Goal: Transaction & Acquisition: Purchase product/service

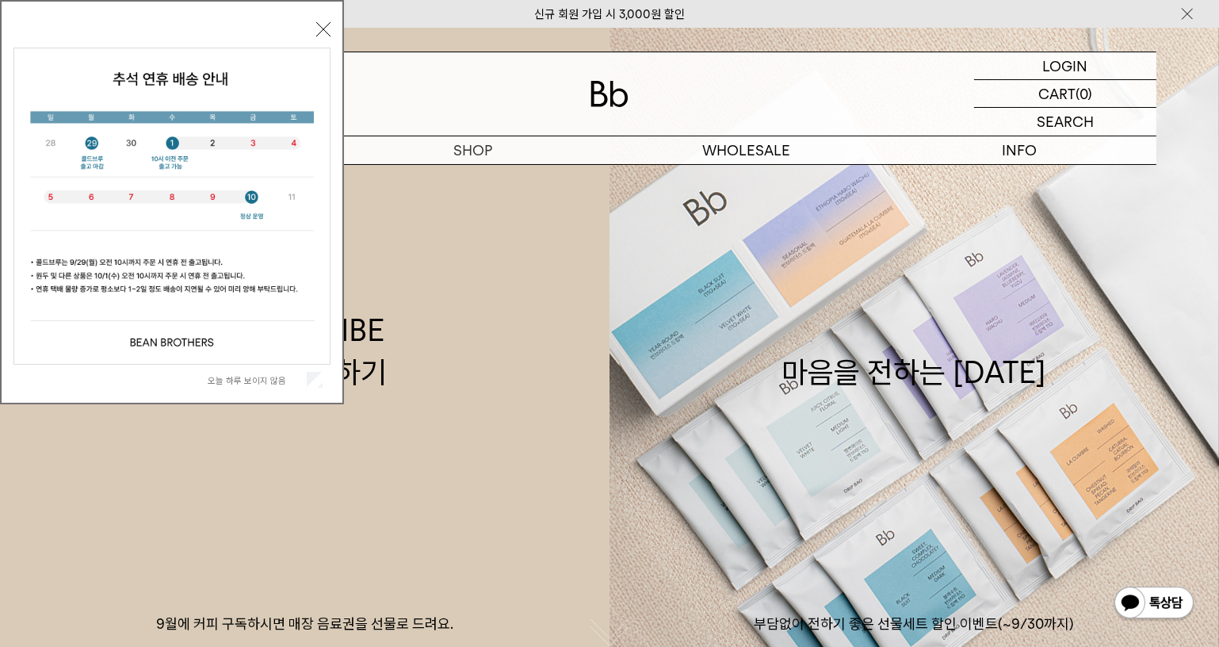
click at [247, 379] on label "오늘 하루 보이지 않음" at bounding box center [256, 380] width 96 height 11
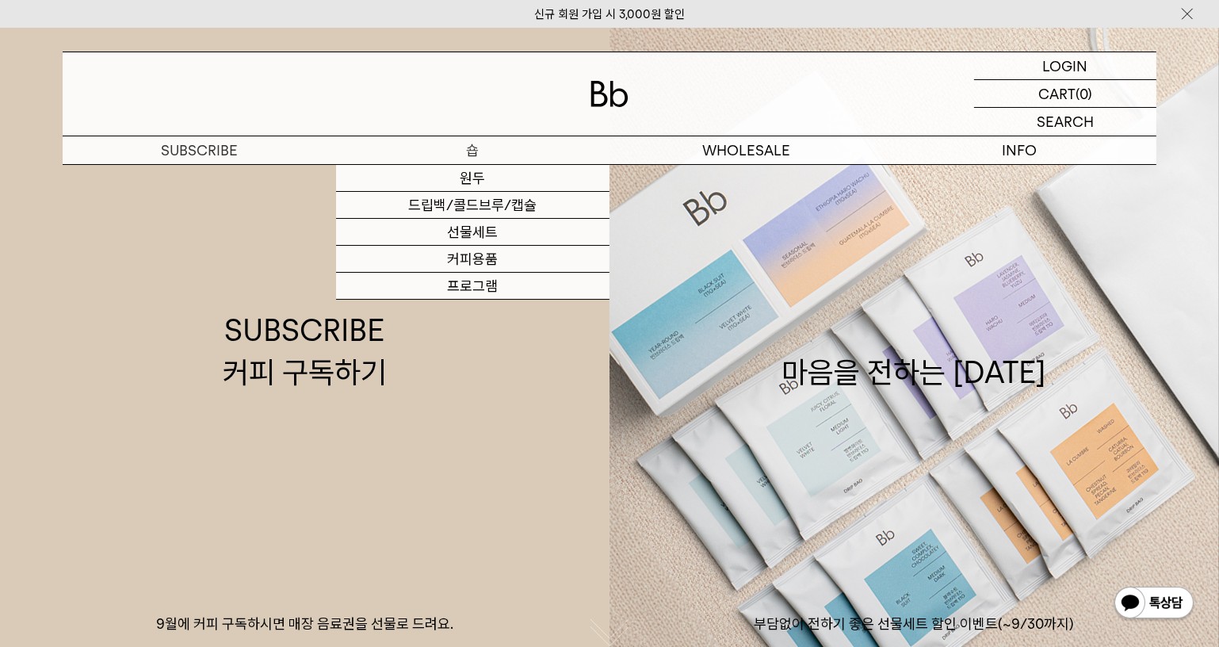
click at [473, 150] on p "숍" at bounding box center [472, 150] width 273 height 28
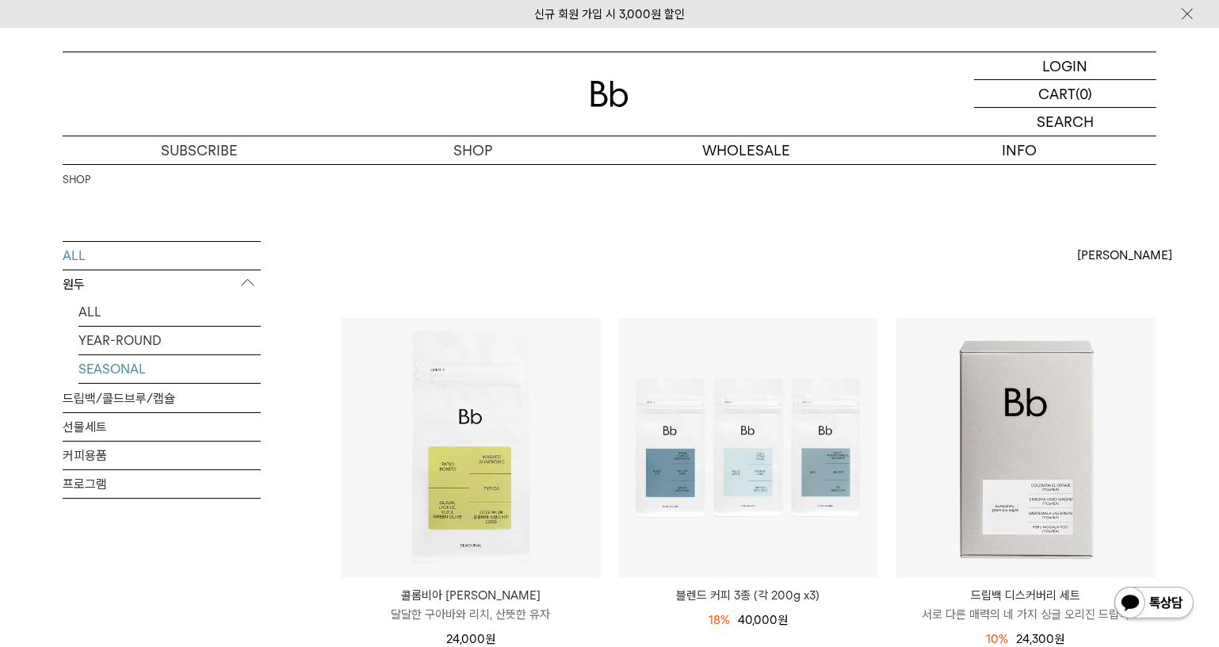
click at [133, 363] on link "SEASONAL" at bounding box center [169, 369] width 182 height 28
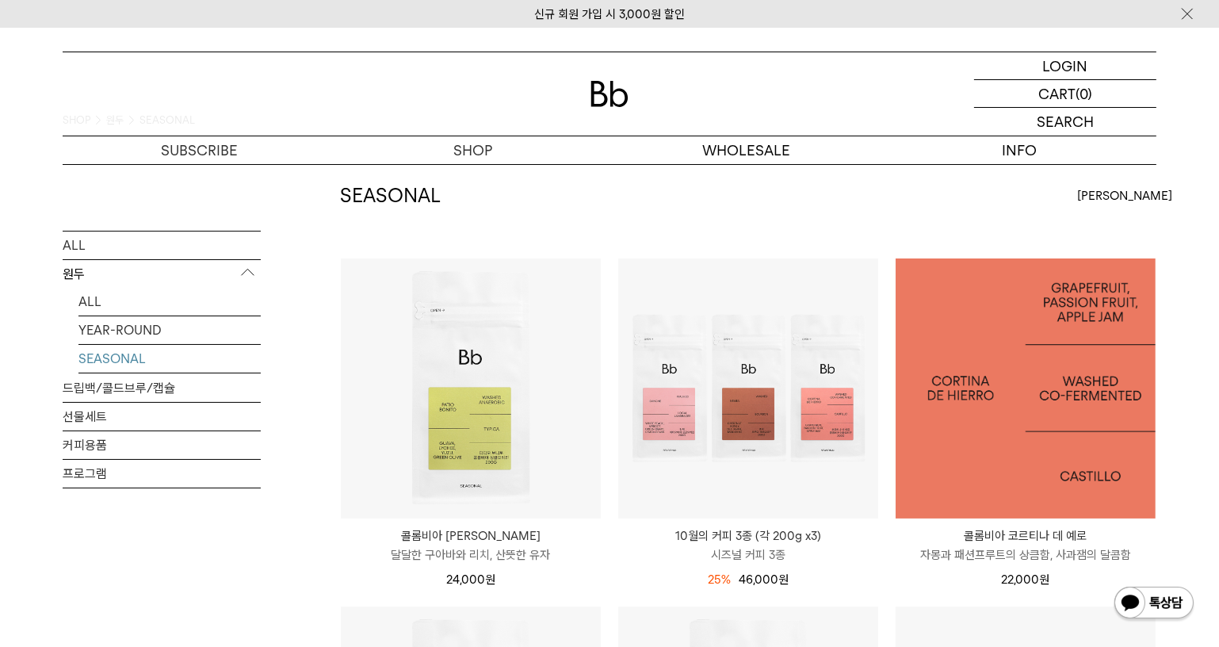
scroll to position [143, 0]
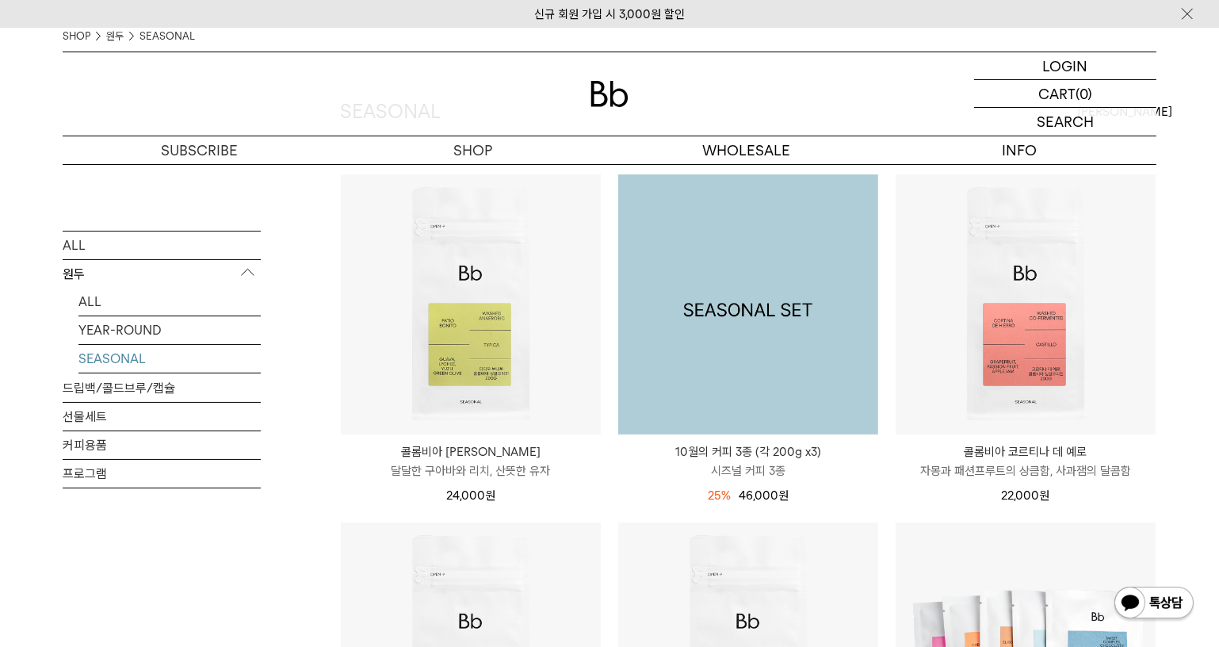
click at [788, 307] on img at bounding box center [748, 304] width 260 height 260
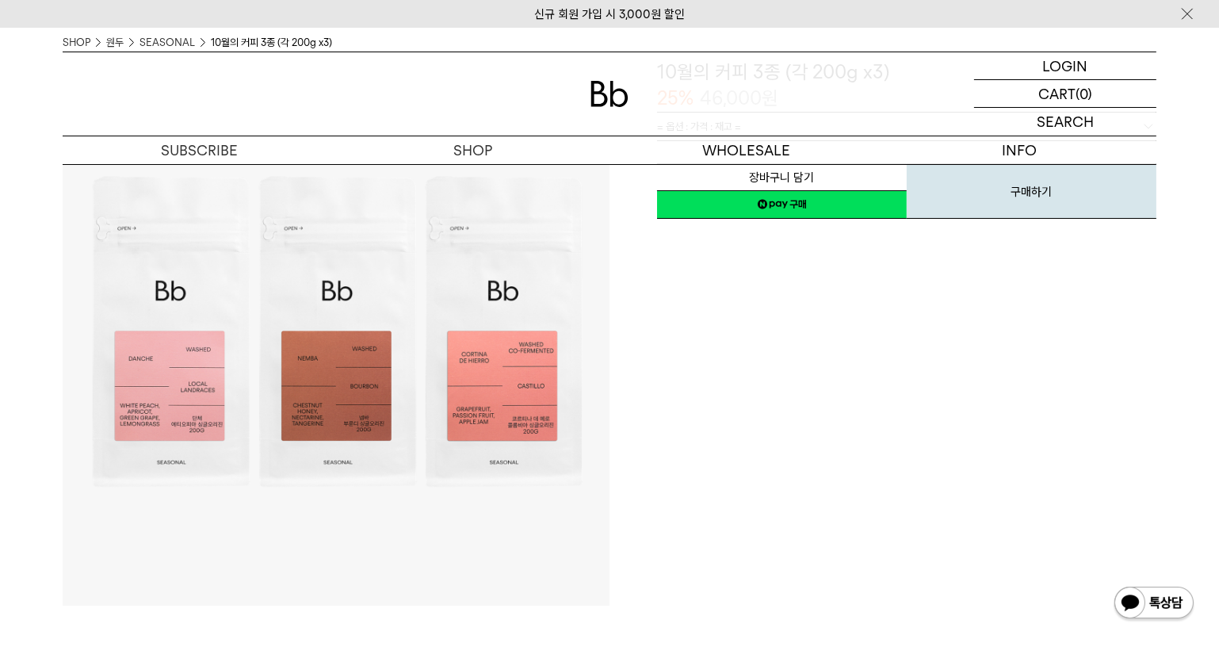
scroll to position [216, 0]
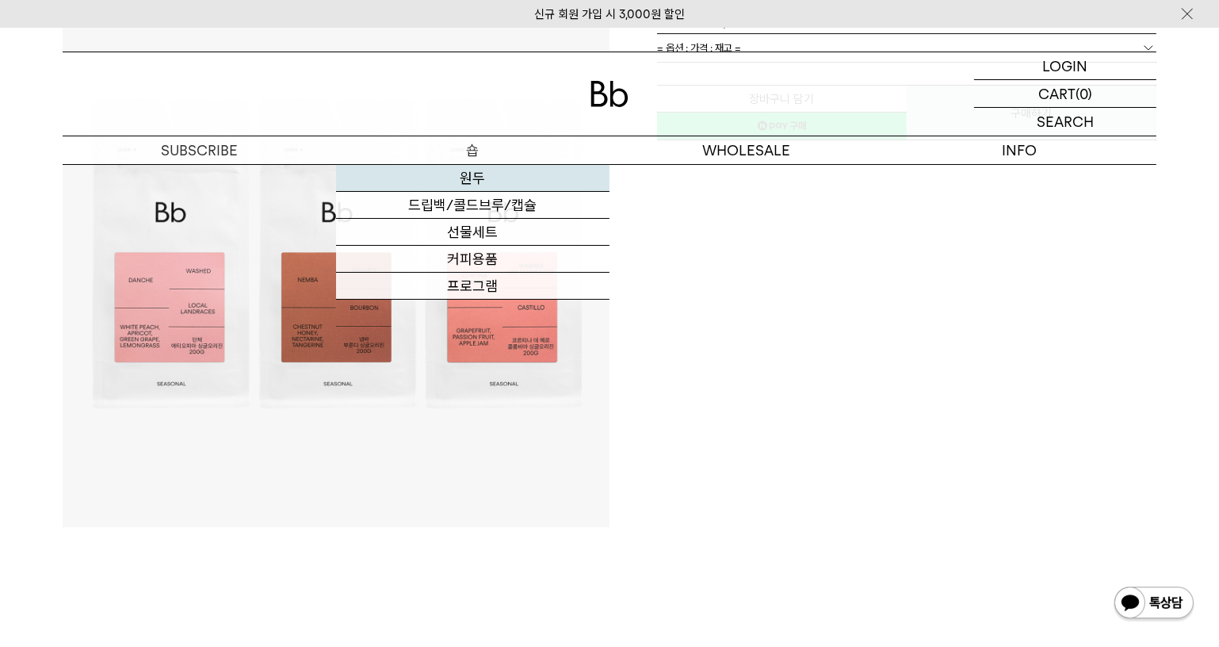
click at [478, 178] on link "원두" at bounding box center [472, 178] width 273 height 27
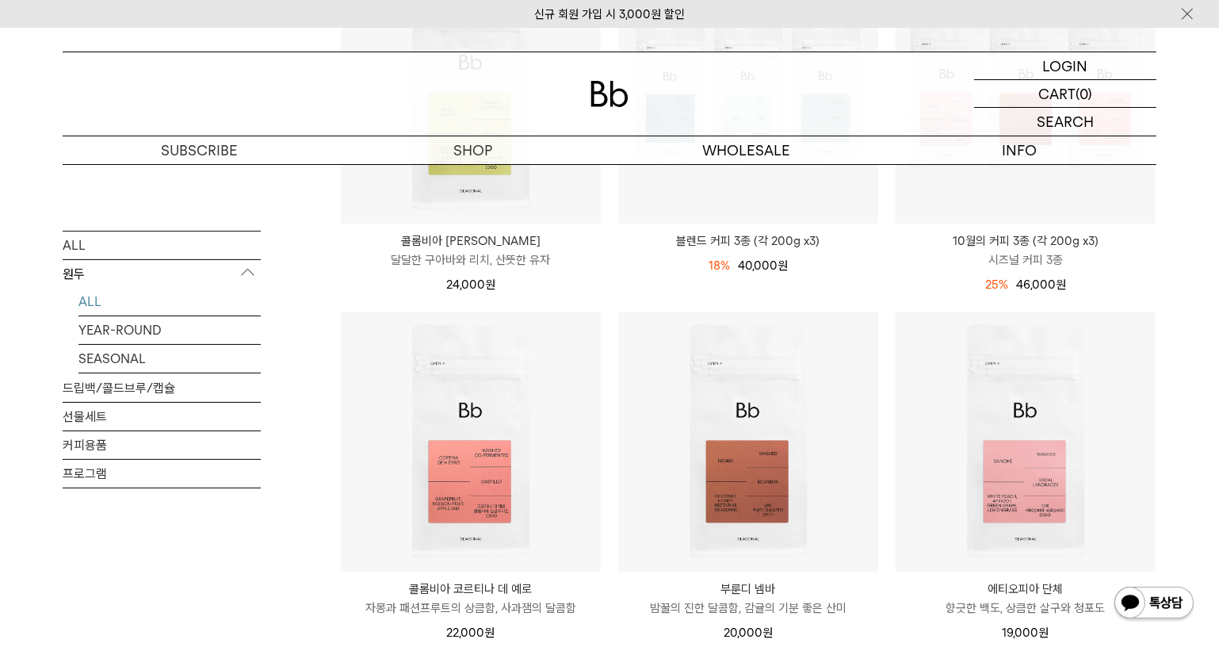
scroll to position [576, 0]
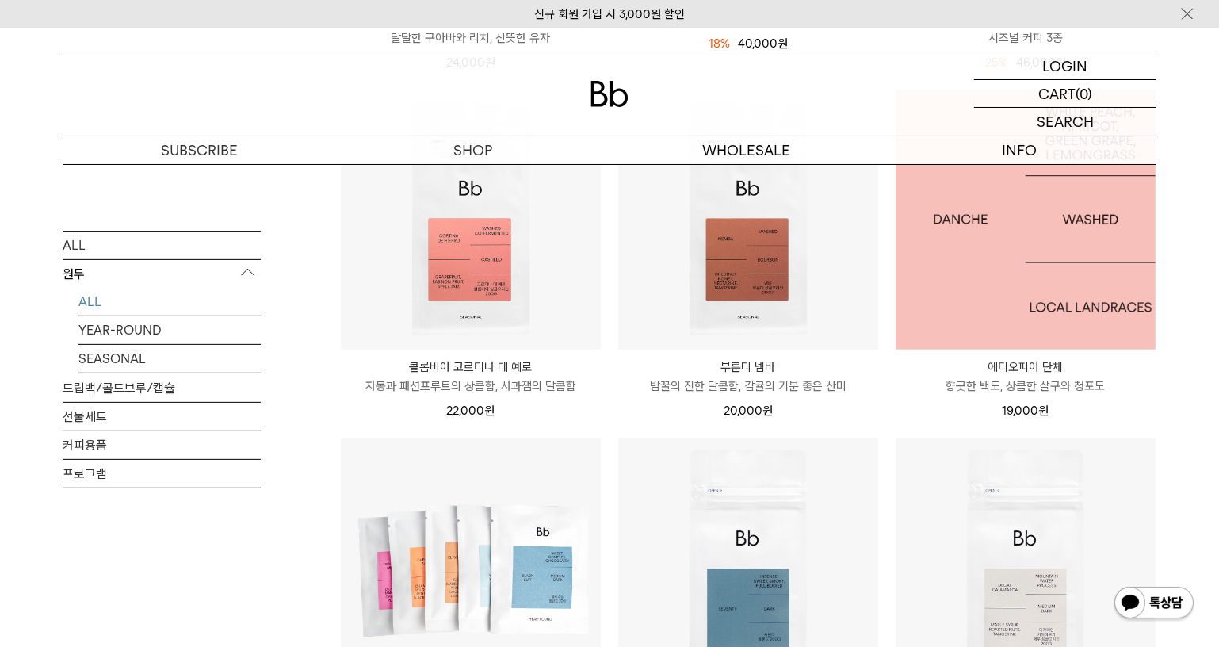
click at [1026, 246] on img at bounding box center [1025, 220] width 260 height 260
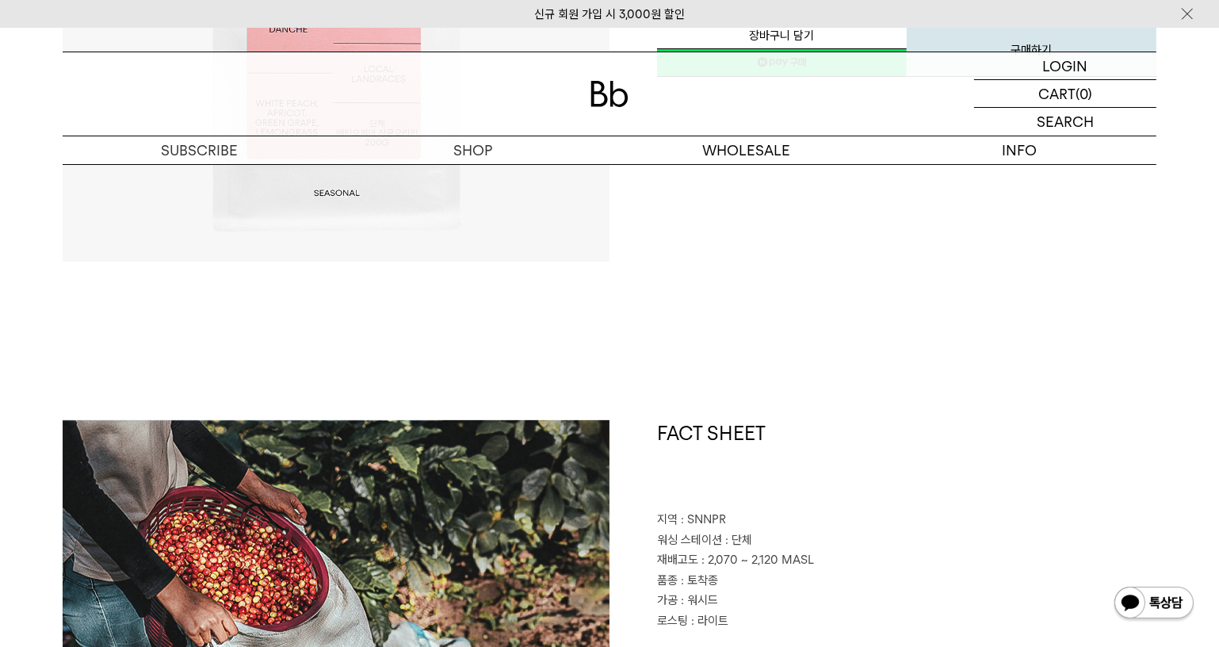
scroll to position [648, 0]
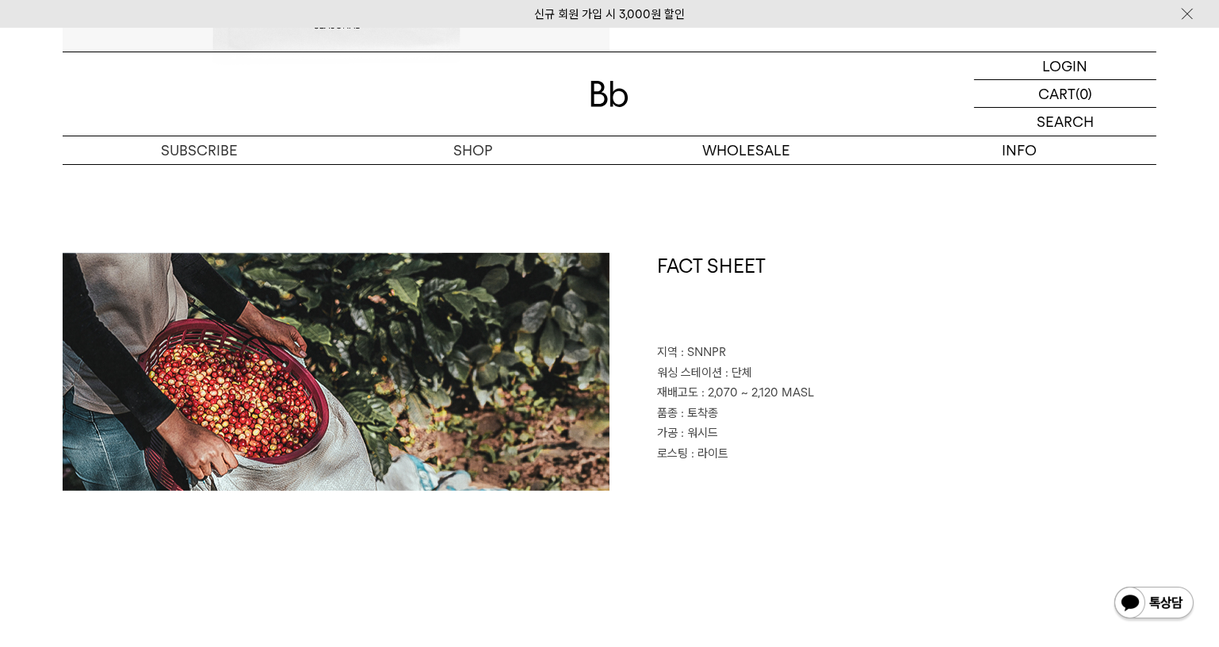
click at [671, 361] on p "지역 : SNNPR" at bounding box center [906, 352] width 499 height 21
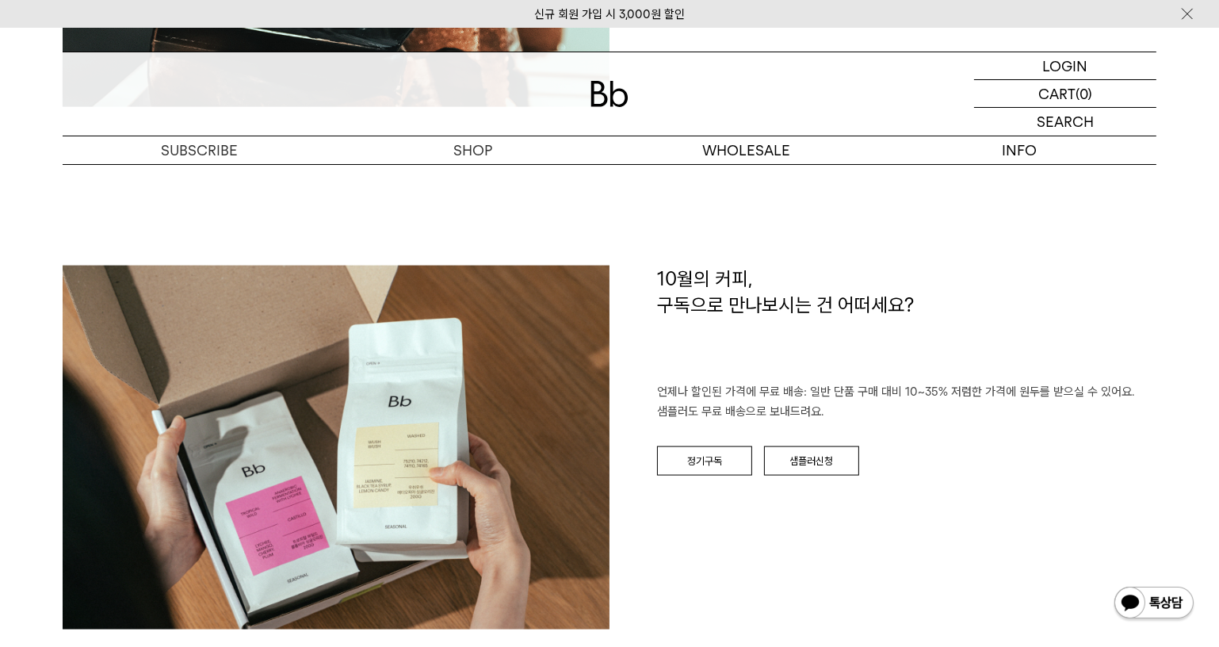
scroll to position [2737, 0]
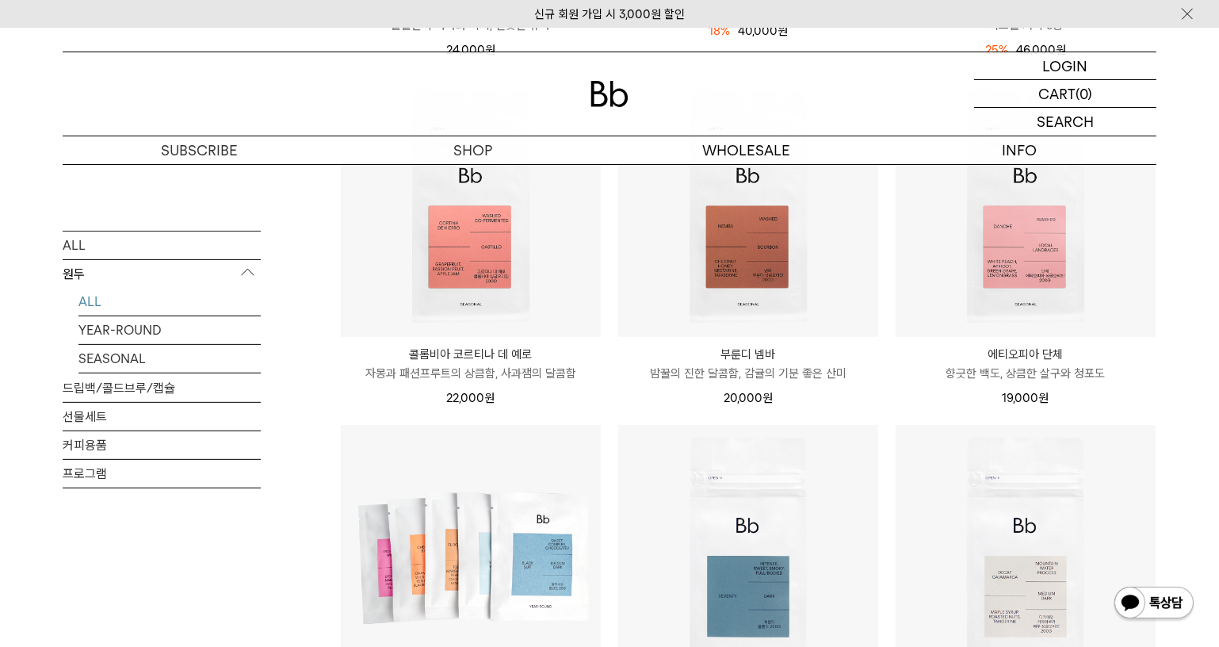
scroll to position [792, 0]
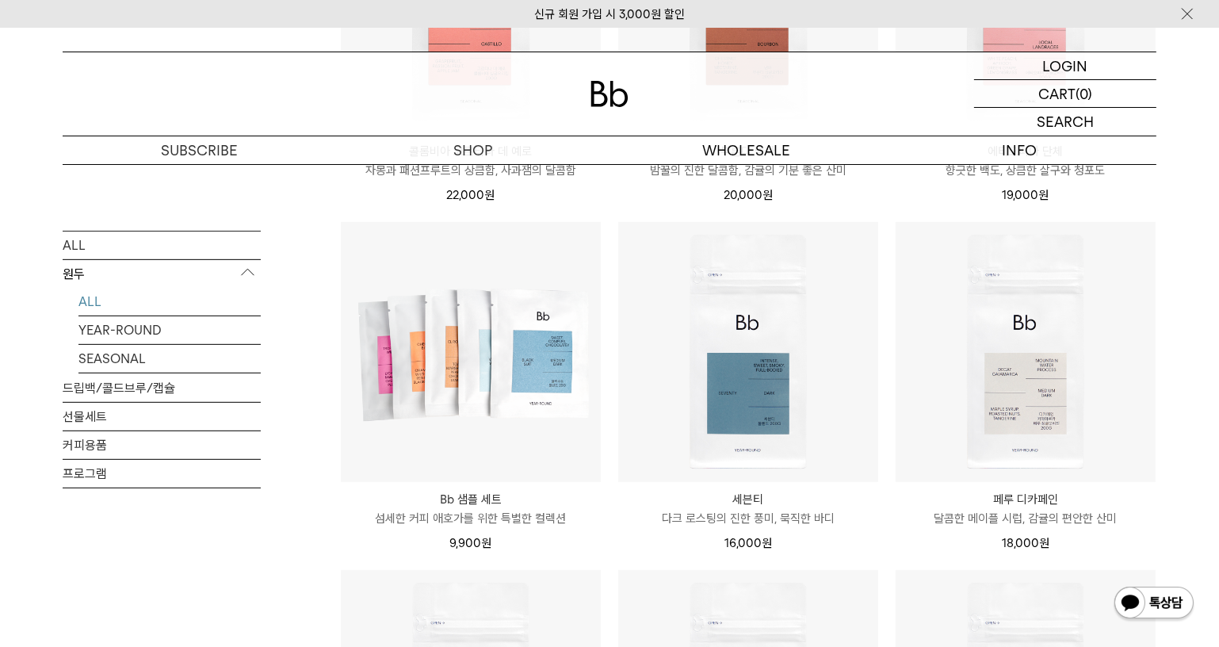
click at [597, 528] on div "9,900 원" at bounding box center [471, 540] width 260 height 25
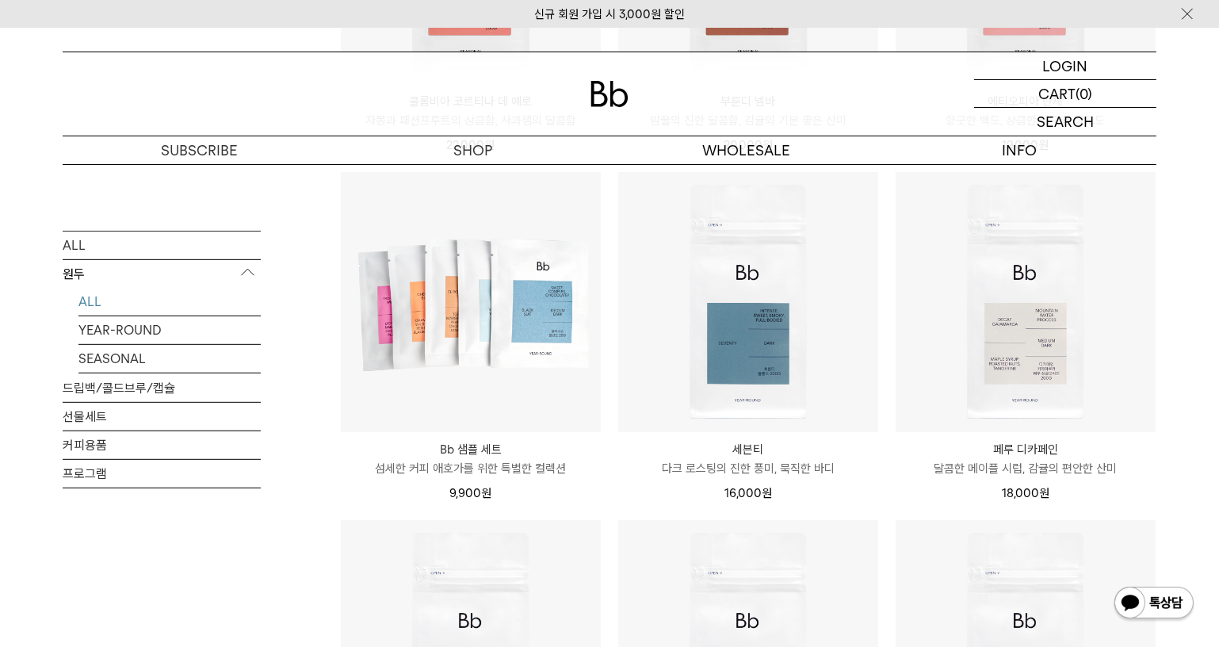
scroll to position [864, 0]
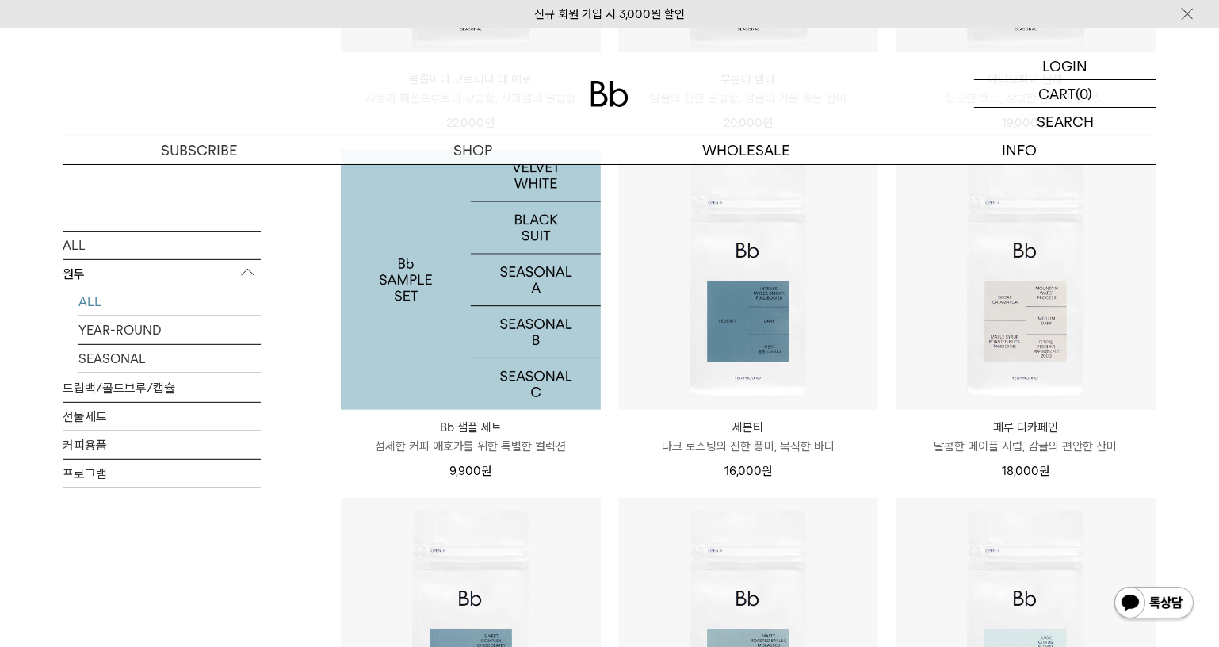
click at [445, 321] on img at bounding box center [471, 280] width 260 height 260
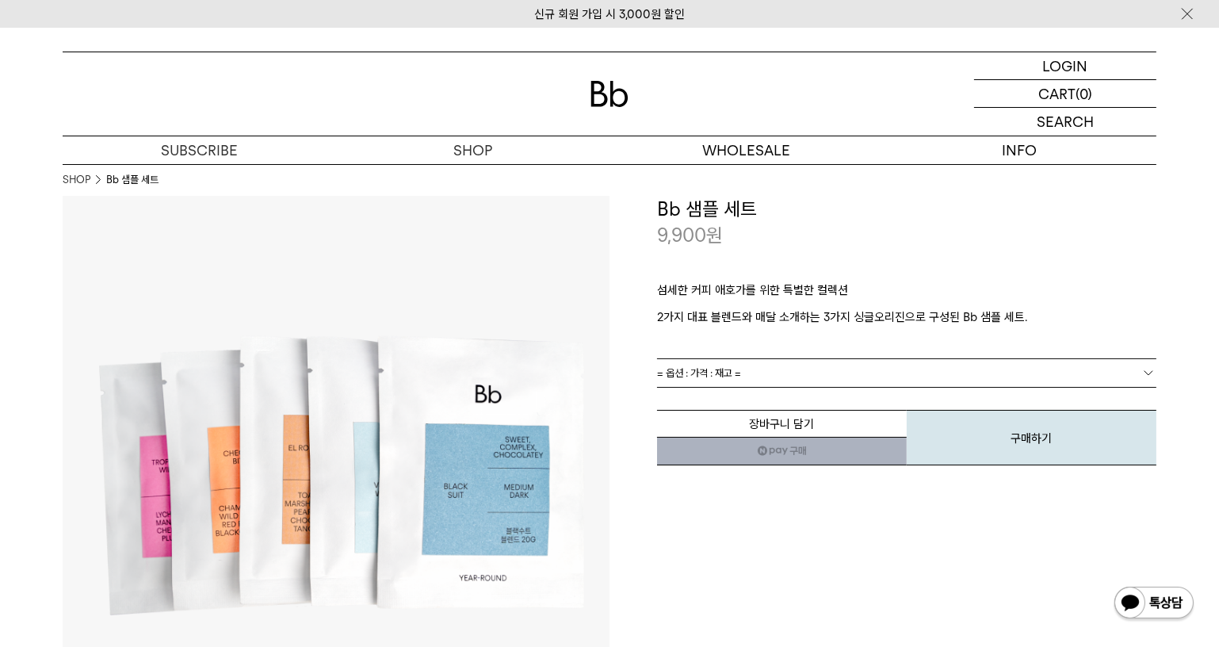
click at [705, 368] on span "= 옵션 : 가격 : 재고 =" at bounding box center [699, 373] width 84 height 28
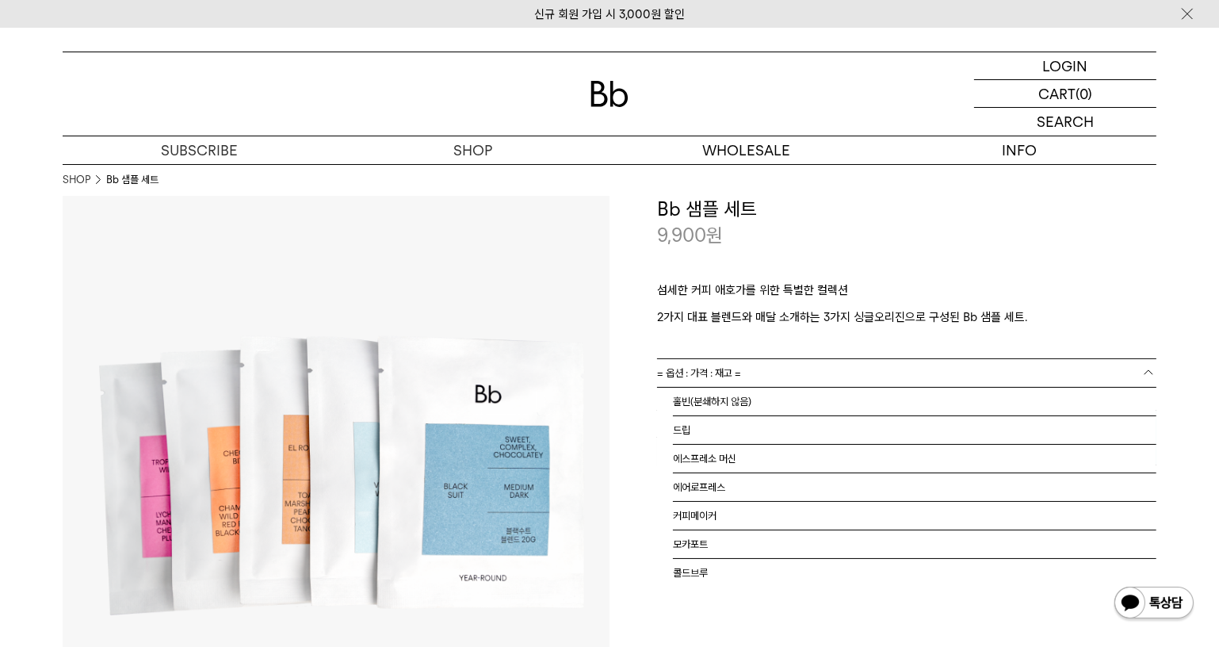
click at [705, 368] on span "= 옵션 : 가격 : 재고 =" at bounding box center [699, 373] width 84 height 28
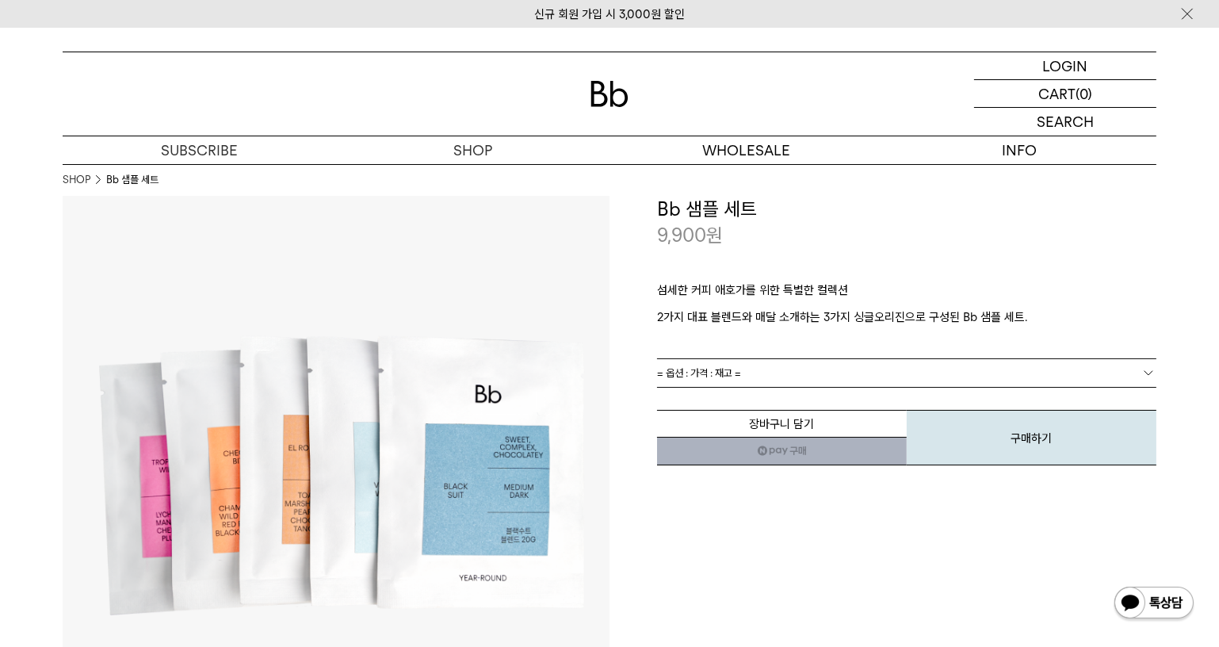
click at [881, 284] on p "섬세한 커피 애호가를 위한 특별한 컬렉션" at bounding box center [906, 293] width 499 height 27
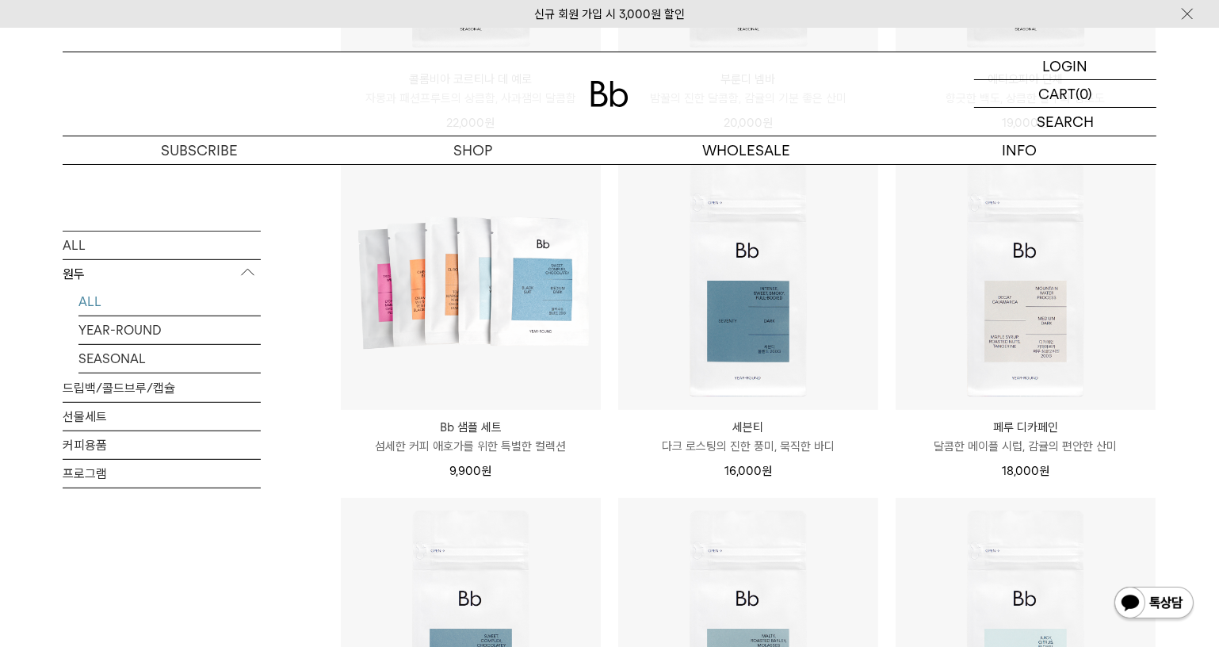
click at [1193, 293] on div "SHOP 원두 ALL 원두 ALL YEAR-ROUND SEASONAL 드립백/콜드브루/캡슐 선물세트 커피용품 프로그램 원두 최신순" at bounding box center [609, 151] width 1219 height 1703
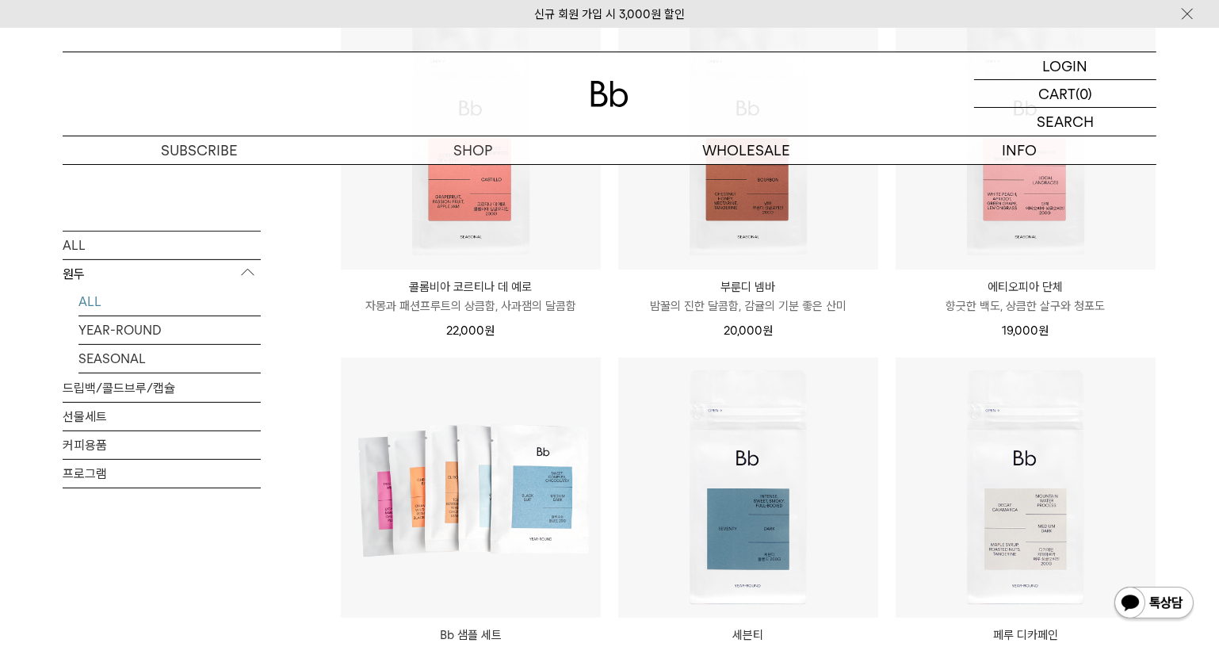
scroll to position [368, 0]
